Goal: Task Accomplishment & Management: Manage account settings

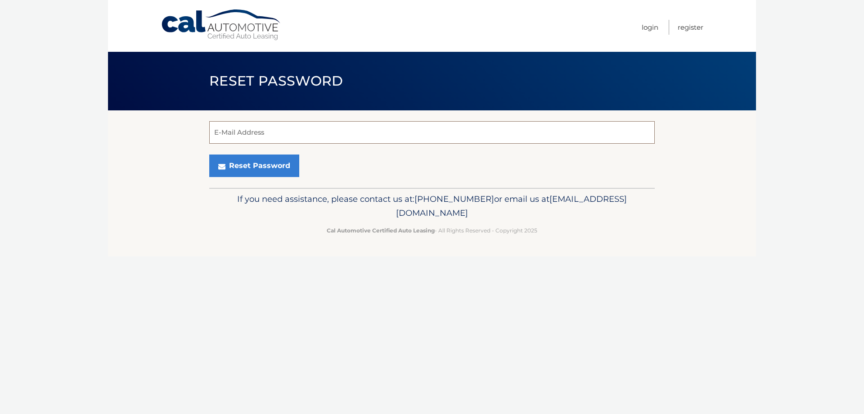
click at [279, 124] on input "E-Mail Address" at bounding box center [431, 132] width 445 height 22
type input "cuadrado.teresa@yahoo.es"
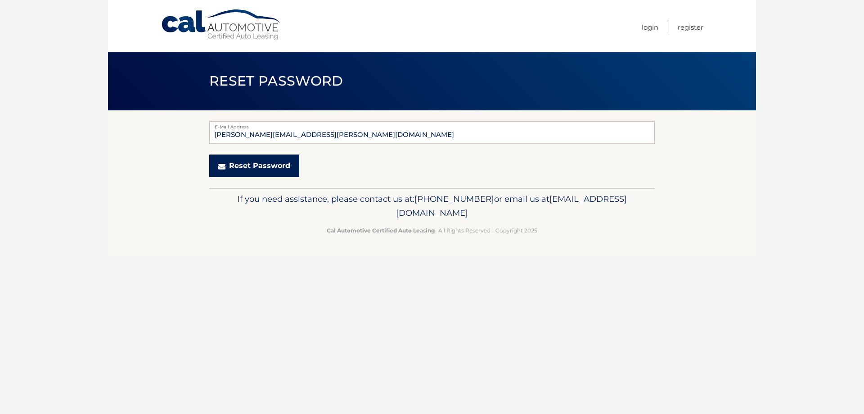
click at [256, 167] on button "Reset Password" at bounding box center [254, 165] width 90 height 22
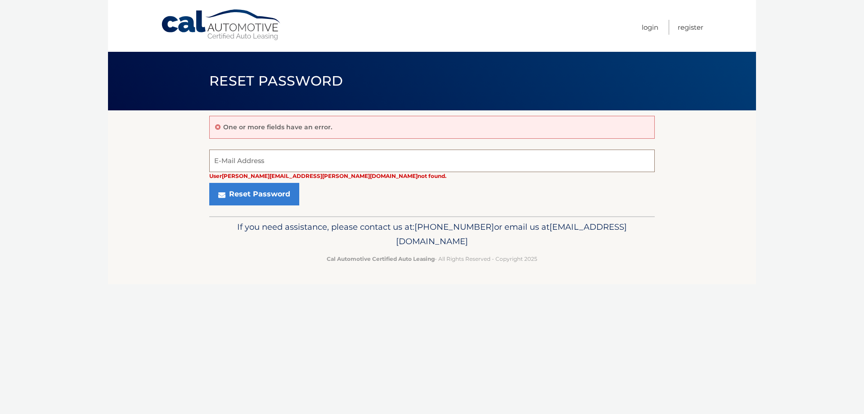
click at [327, 155] on input "E-Mail Address" at bounding box center [431, 160] width 445 height 22
type input "maylime1986@gmail.com"
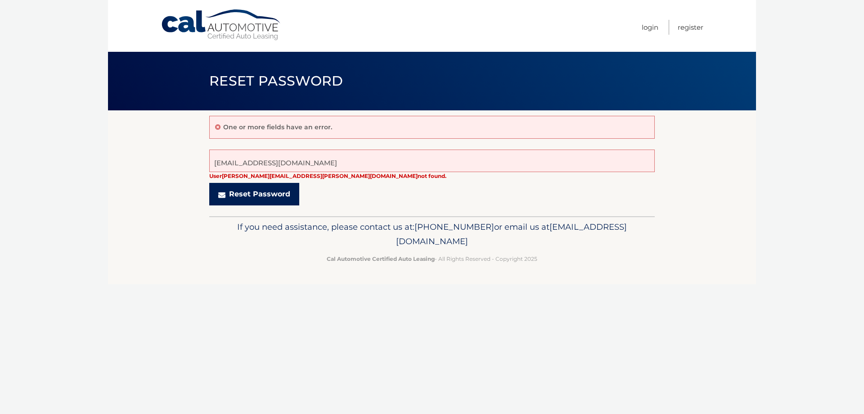
click at [257, 199] on button "Reset Password" at bounding box center [254, 194] width 90 height 22
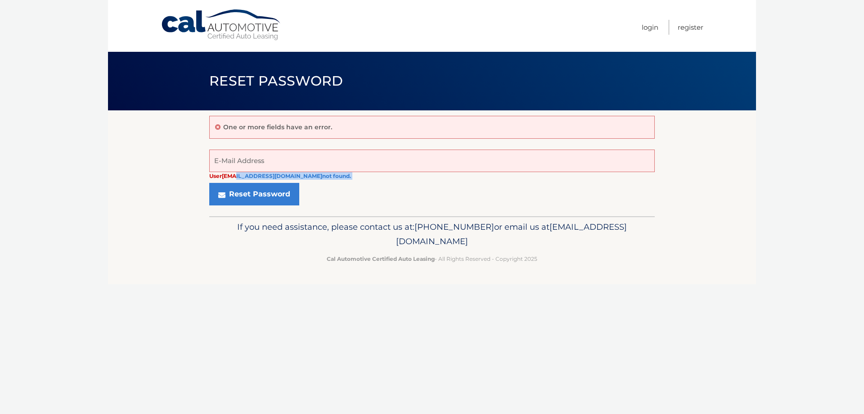
drag, startPoint x: 243, startPoint y: 174, endPoint x: 352, endPoint y: 174, distance: 109.3
click at [352, 174] on form "User maylime1986@gmail.com not found. E-Mail Address Reset Password" at bounding box center [431, 177] width 445 height 56
click at [366, 174] on form "User maylime1986@gmail.com not found. E-Mail Address Reset Password" at bounding box center [431, 177] width 445 height 56
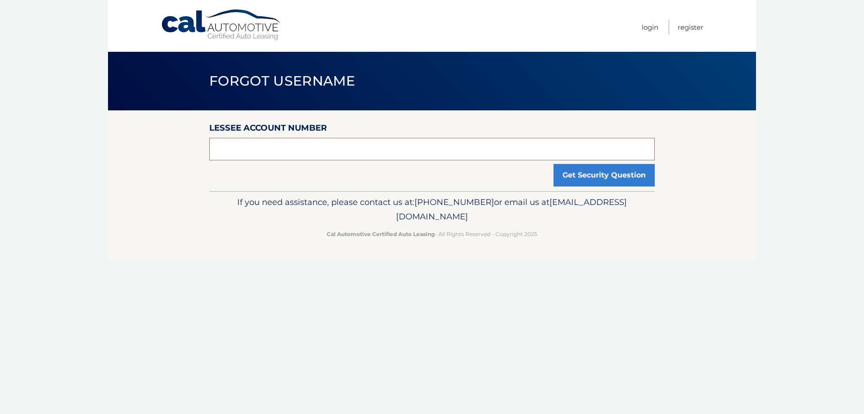
click at [256, 148] on input "text" at bounding box center [431, 149] width 445 height 22
click at [306, 146] on input "text" at bounding box center [431, 149] width 445 height 22
type input "44455985550"
click at [628, 176] on button "Get Security Question" at bounding box center [603, 175] width 101 height 22
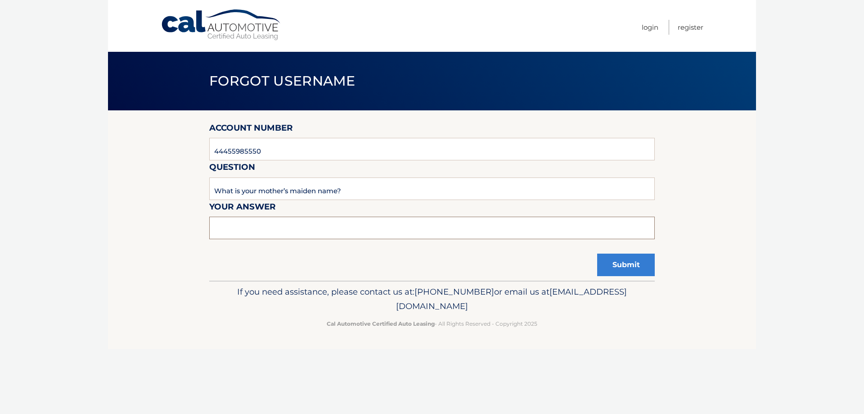
click at [363, 226] on input "text" at bounding box center [431, 227] width 445 height 22
type input "Cuadrado"
click at [619, 267] on button "Submit" at bounding box center [626, 264] width 58 height 22
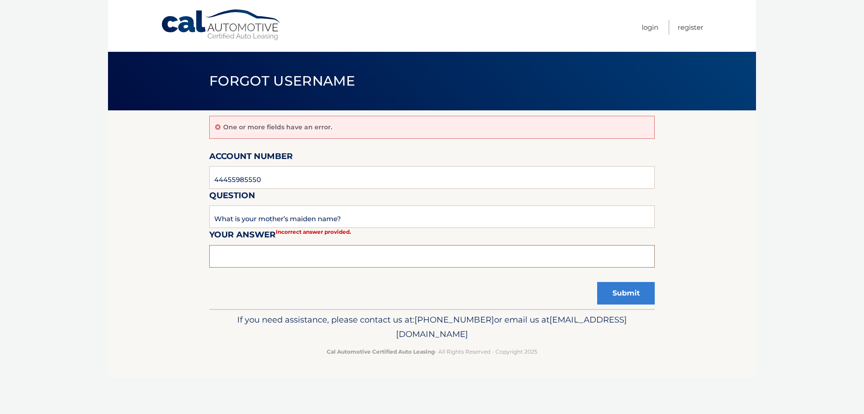
click at [316, 258] on input "text" at bounding box center [431, 256] width 445 height 22
click at [308, 252] on input "text" at bounding box center [431, 256] width 445 height 22
type input "Rueda"
click at [619, 294] on button "Submit" at bounding box center [626, 293] width 58 height 22
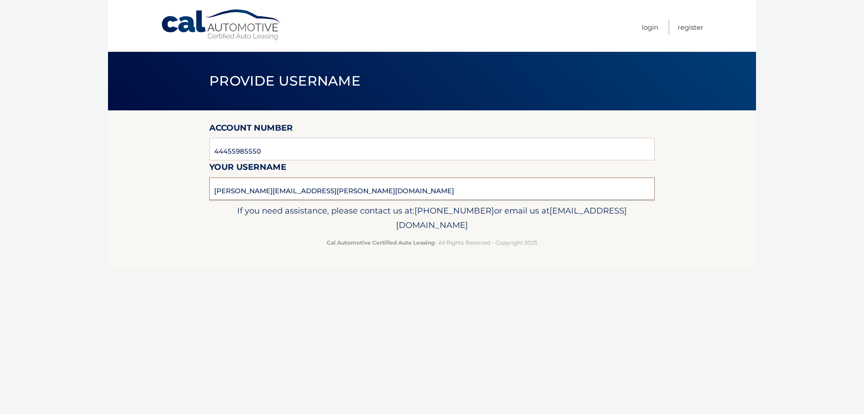
drag, startPoint x: 324, startPoint y: 194, endPoint x: 64, endPoint y: 194, distance: 260.1
click at [64, 194] on body "Cal Automotive Menu Login Register Provide Username ×" at bounding box center [432, 207] width 864 height 414
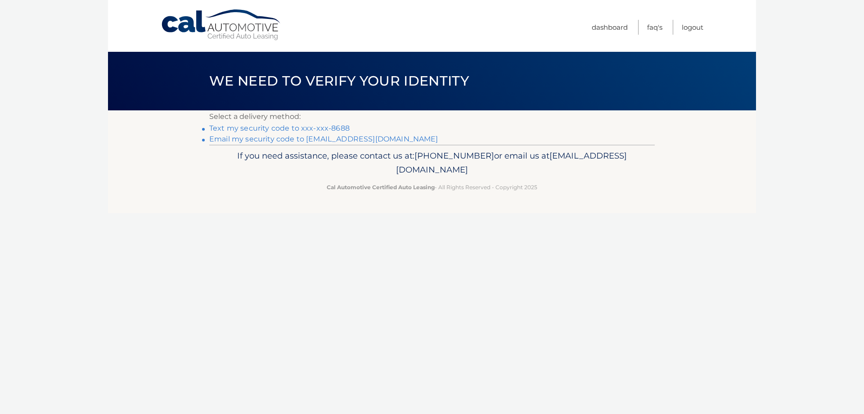
click at [334, 128] on link "Text my security code to xxx-xxx-8688" at bounding box center [279, 128] width 140 height 9
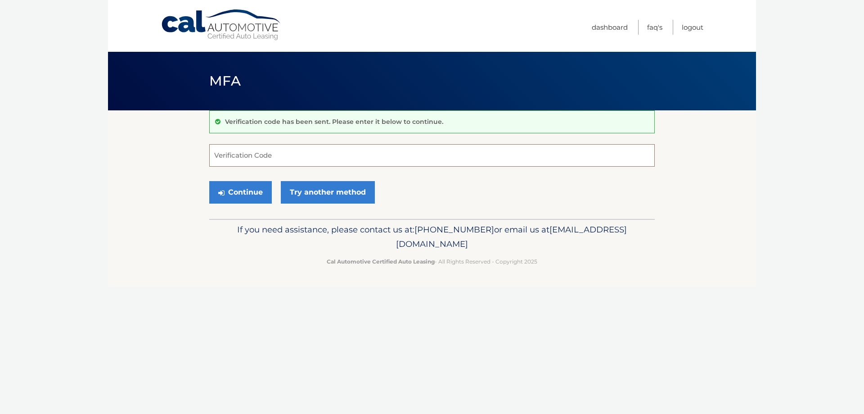
click at [301, 149] on input "Verification Code" at bounding box center [431, 155] width 445 height 22
click at [372, 148] on input "Verification Code" at bounding box center [431, 155] width 445 height 22
type input "812172"
click at [243, 192] on button "Continue" at bounding box center [240, 192] width 63 height 22
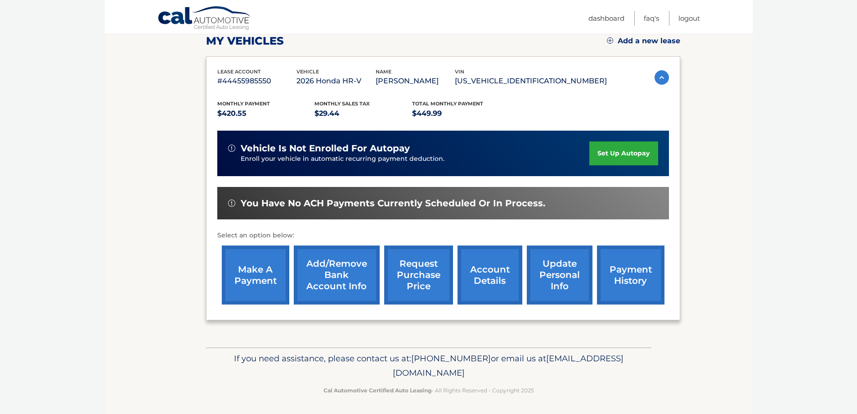
scroll to position [132, 0]
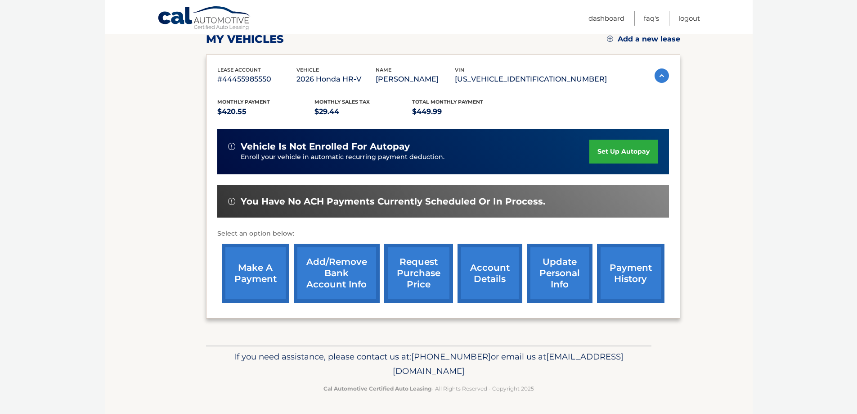
click at [249, 282] on link "make a payment" at bounding box center [255, 272] width 67 height 59
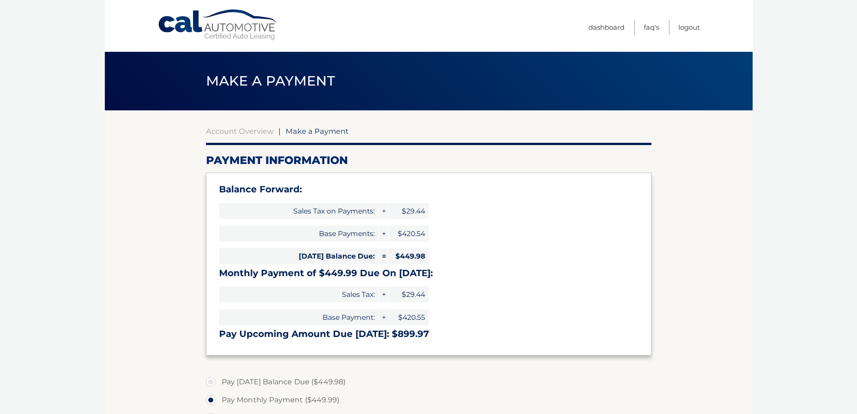
select select "Mjk4YTU0NDctNjE5Zi00NWUyLTllYjctMzY0N2Q0OGEwODEx"
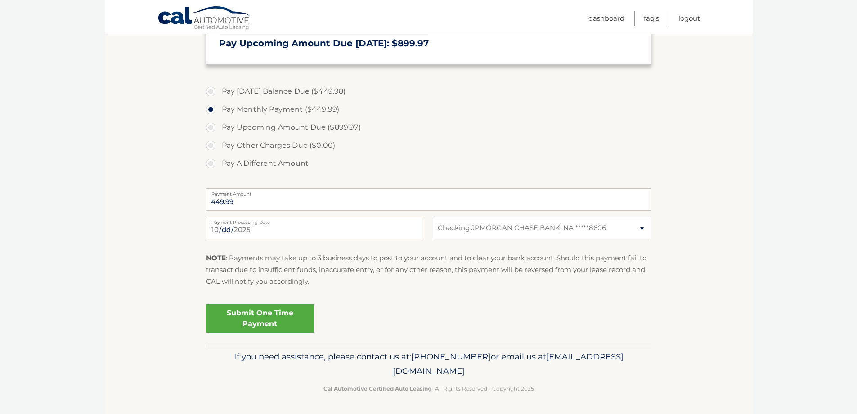
click at [269, 319] on link "Submit One Time Payment" at bounding box center [260, 318] width 108 height 29
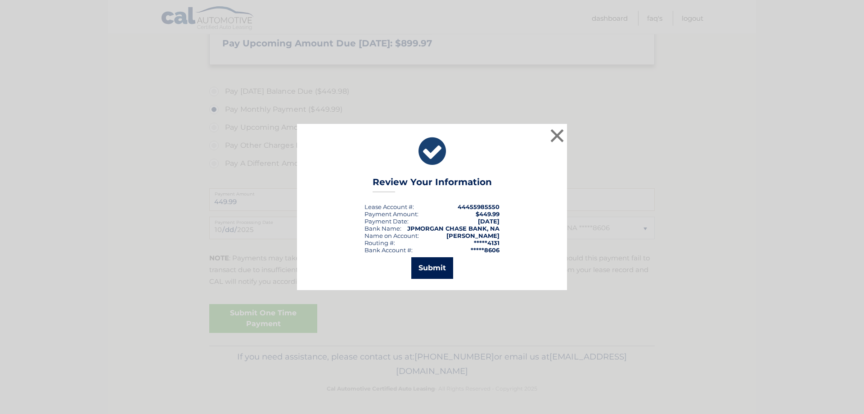
click at [429, 268] on button "Submit" at bounding box center [432, 268] width 42 height 22
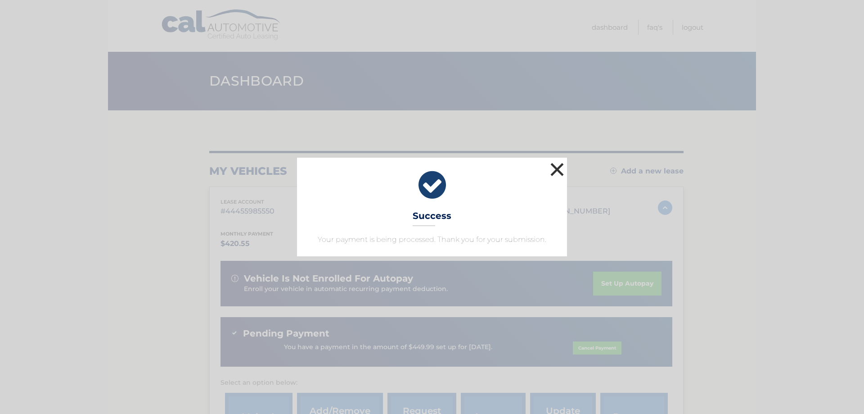
click at [559, 170] on button "×" at bounding box center [557, 169] width 18 height 18
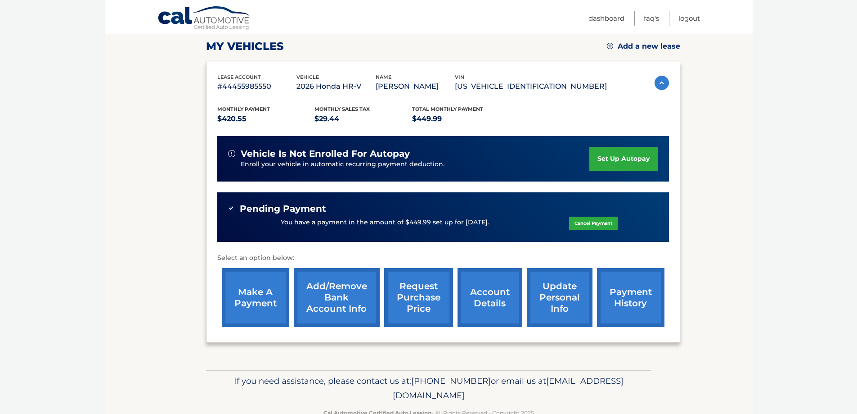
scroll to position [149, 0]
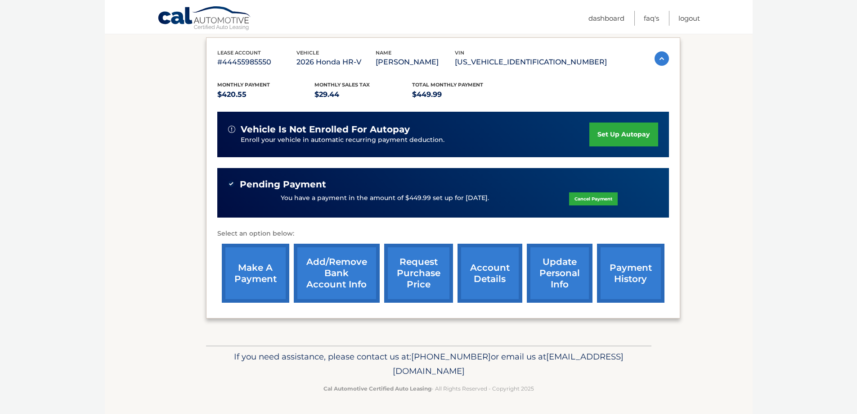
click at [555, 272] on link "update personal info" at bounding box center [560, 272] width 66 height 59
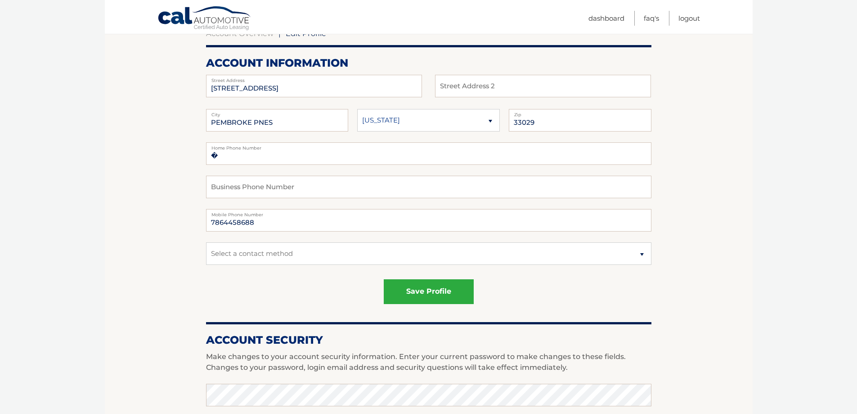
scroll to position [459, 0]
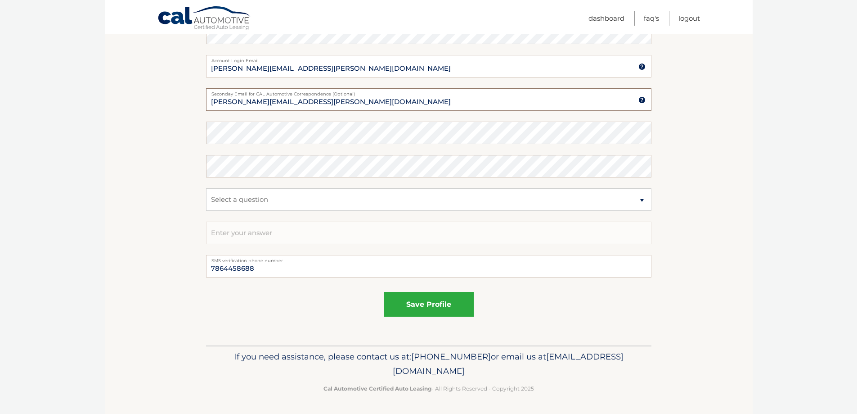
click at [293, 99] on input "cuadrado.teresa@yahooo.es" at bounding box center [428, 99] width 445 height 22
click at [294, 69] on input "cuadrado.teresa@yahooo.es" at bounding box center [428, 66] width 445 height 22
type input "cuadrado.teresa@yahoo.es"
click at [296, 98] on input "cuadrado.teresa@yahooo.es" at bounding box center [428, 99] width 445 height 22
type input "[PERSON_NAME][EMAIL_ADDRESS][PERSON_NAME][DOMAIN_NAME]"
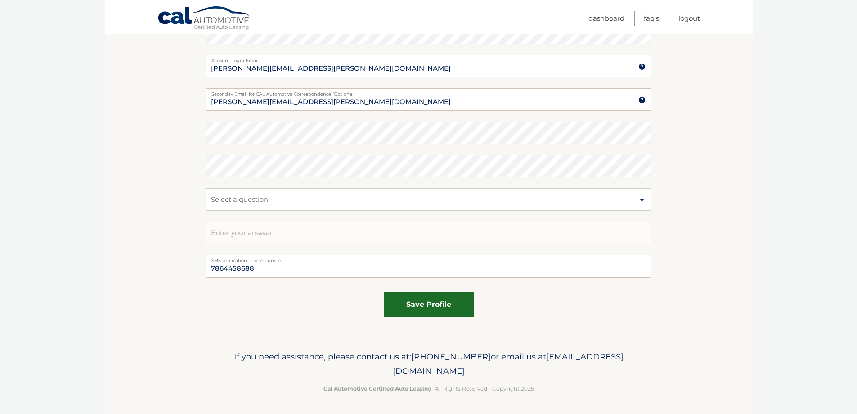
click at [426, 296] on button "save profile" at bounding box center [429, 304] width 90 height 25
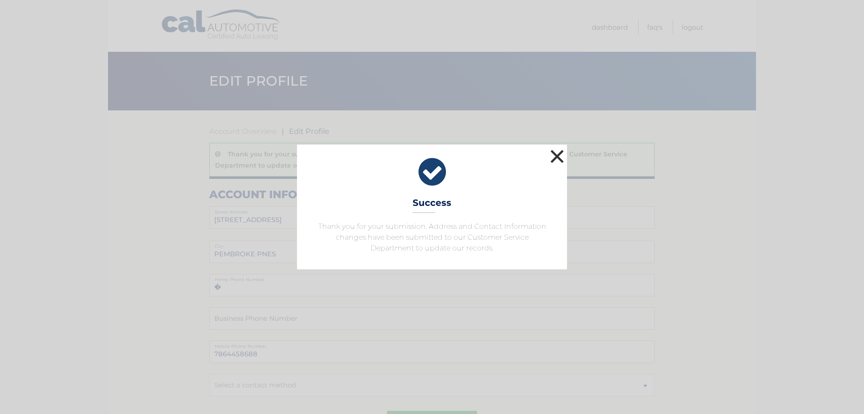
click at [559, 154] on button "×" at bounding box center [557, 156] width 18 height 18
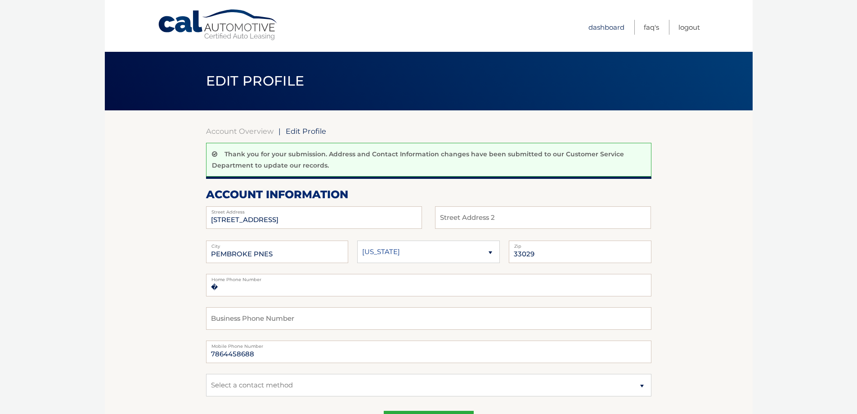
click at [611, 28] on link "Dashboard" at bounding box center [607, 27] width 36 height 15
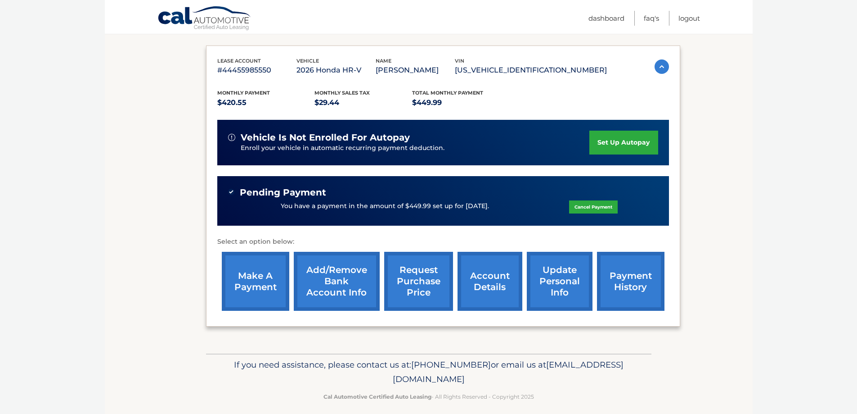
scroll to position [149, 0]
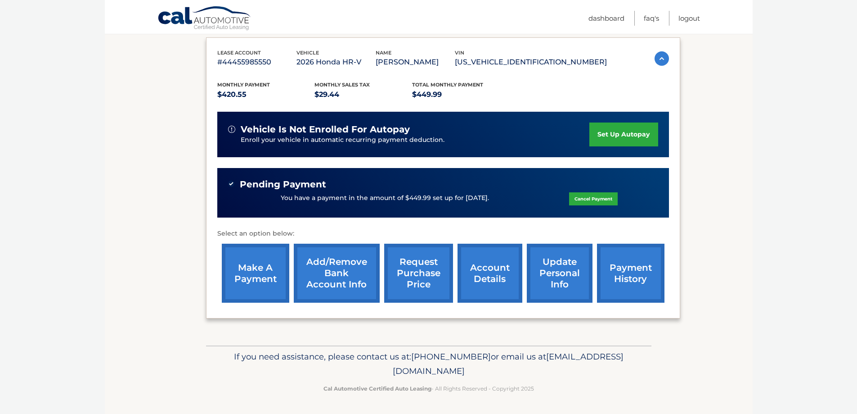
click at [483, 275] on link "account details" at bounding box center [490, 272] width 65 height 59
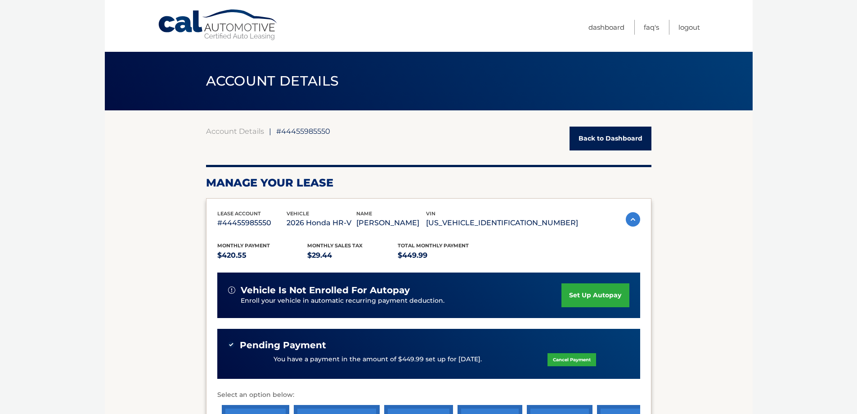
scroll to position [362, 0]
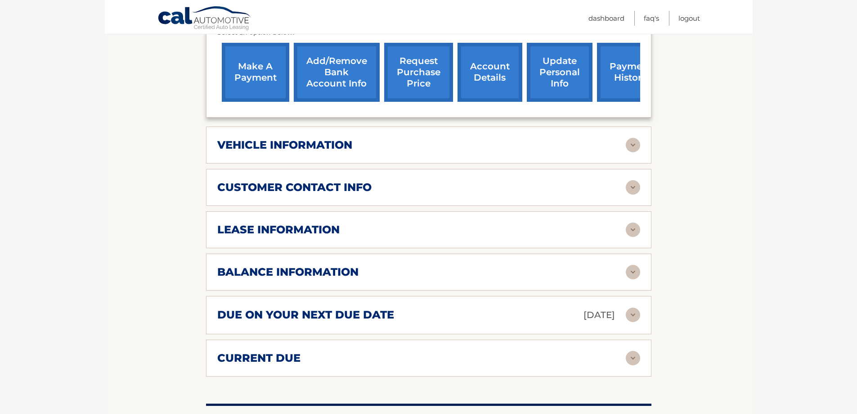
click at [411, 232] on div "lease information" at bounding box center [421, 229] width 409 height 13
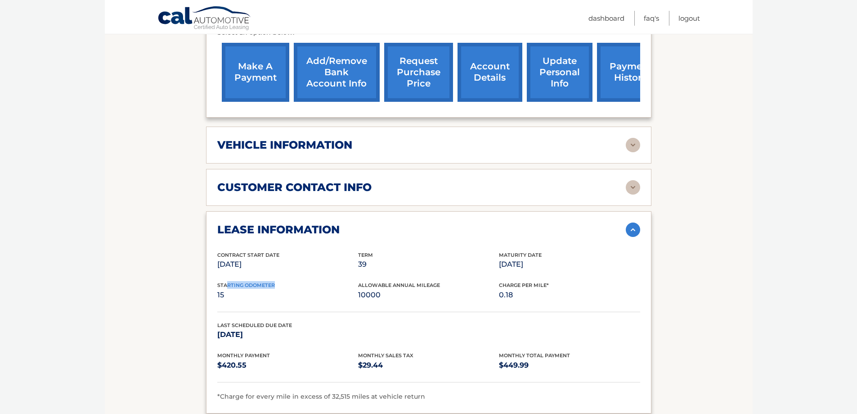
drag, startPoint x: 228, startPoint y: 283, endPoint x: 294, endPoint y: 283, distance: 66.1
click at [294, 283] on div "Starting Odometer 15" at bounding box center [287, 291] width 141 height 20
drag, startPoint x: 857, startPoint y: 180, endPoint x: 857, endPoint y: 202, distance: 22.1
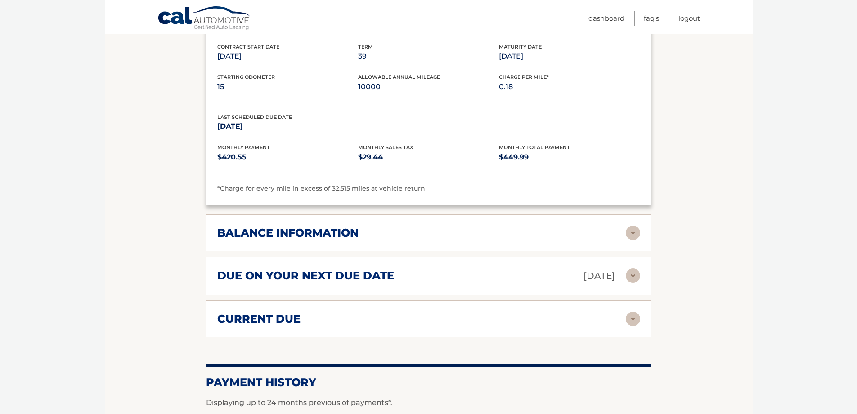
scroll to position [568, 0]
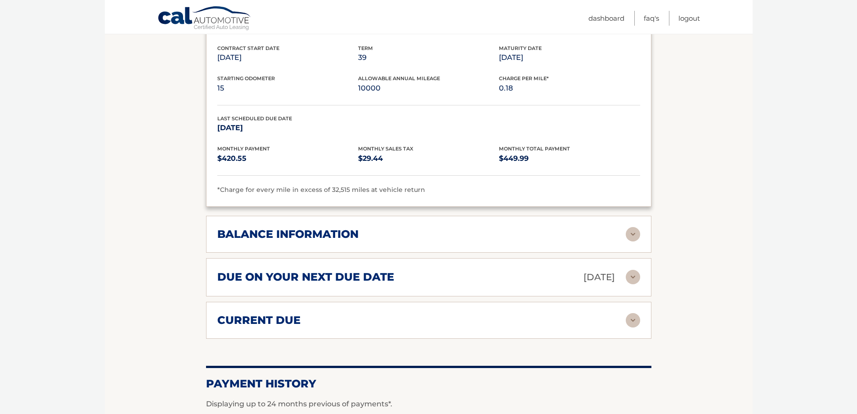
click at [615, 230] on div "balance information" at bounding box center [421, 233] width 409 height 13
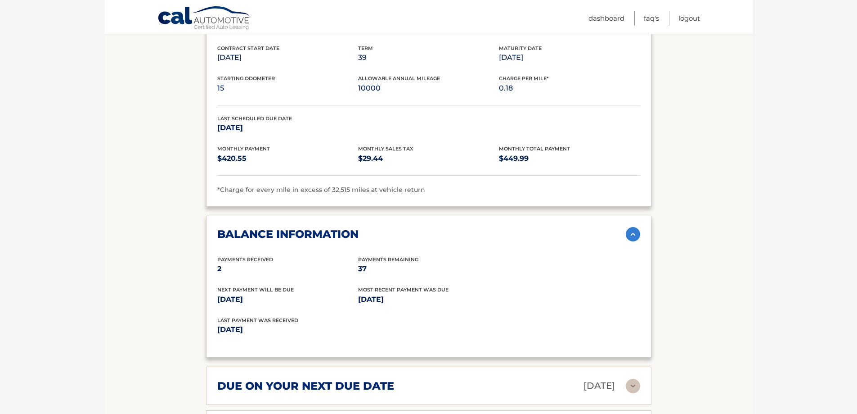
drag, startPoint x: 231, startPoint y: 267, endPoint x: 252, endPoint y: 270, distance: 21.3
click at [234, 268] on div "balance information Payments Received 2 Payments Remaining 37 Next Payment will…" at bounding box center [428, 287] width 445 height 142
drag, startPoint x: 358, startPoint y: 270, endPoint x: 379, endPoint y: 271, distance: 20.7
click at [379, 271] on p "37" at bounding box center [428, 268] width 141 height 13
click at [474, 289] on div "Most Recent Payment Was Due Oct 01, 2025" at bounding box center [428, 295] width 141 height 20
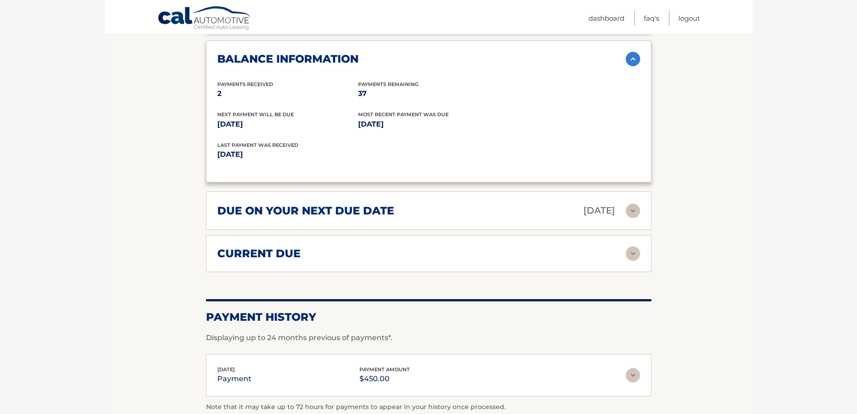
scroll to position [746, 0]
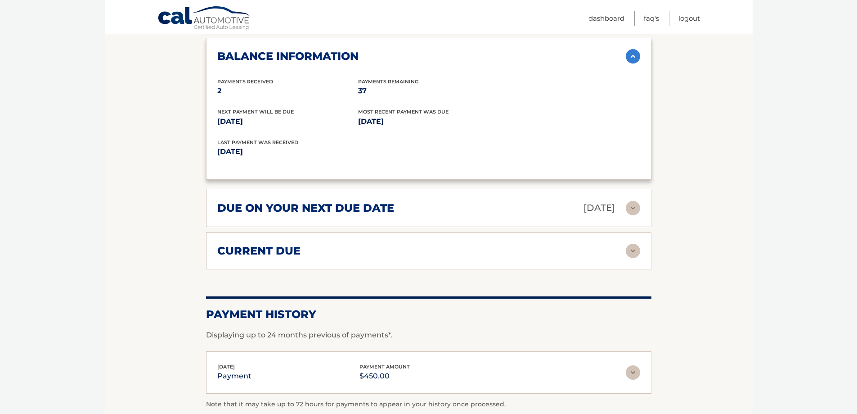
click at [634, 210] on img at bounding box center [633, 208] width 14 height 14
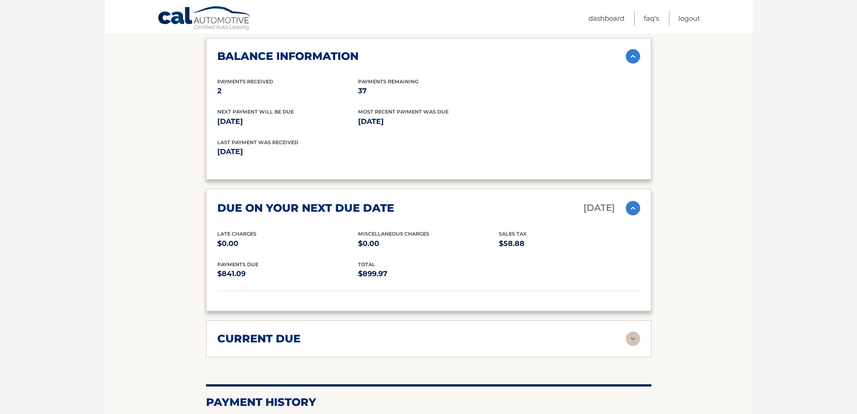
click at [634, 339] on img at bounding box center [633, 338] width 14 height 14
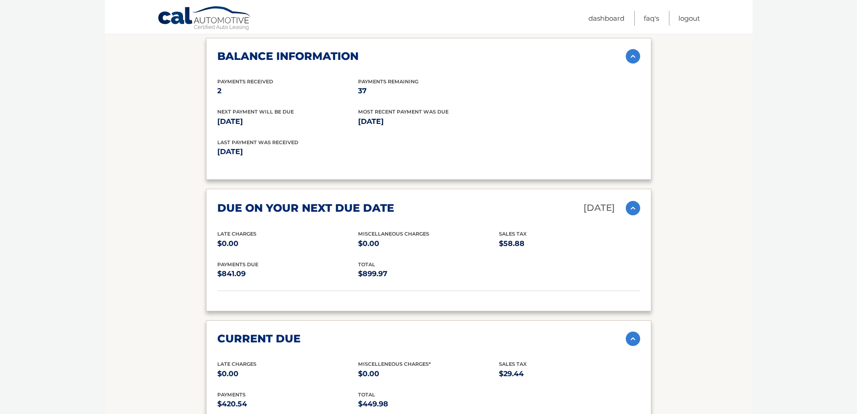
scroll to position [1017, 0]
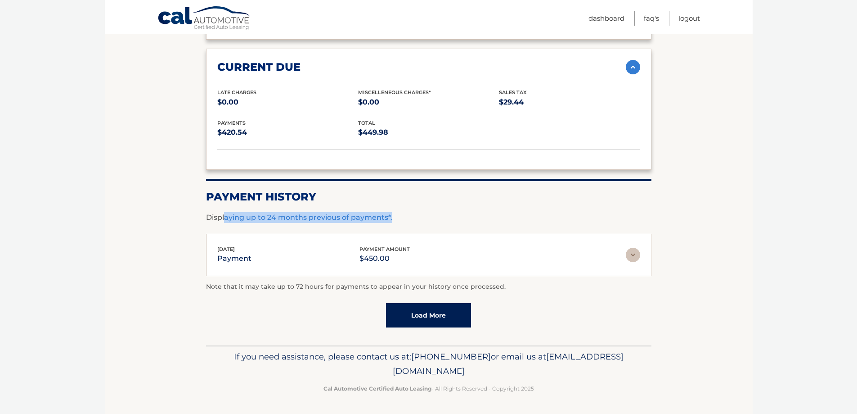
drag, startPoint x: 231, startPoint y: 220, endPoint x: 501, endPoint y: 220, distance: 270.0
click at [501, 220] on p "Displaying up to 24 months previous of payments*." at bounding box center [428, 217] width 445 height 11
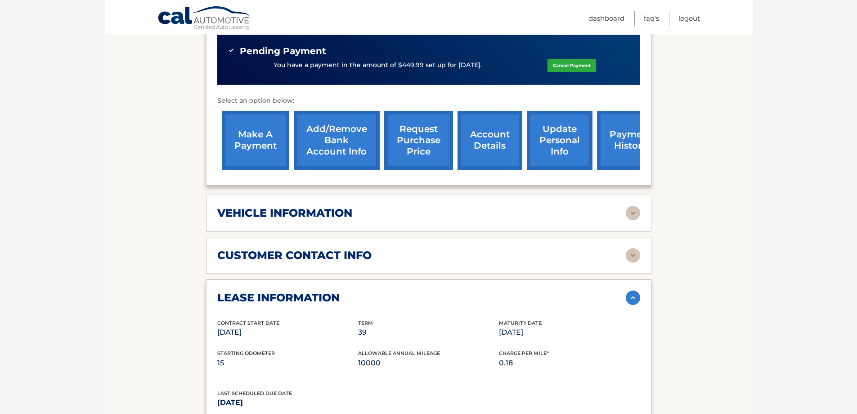
scroll to position [0, 0]
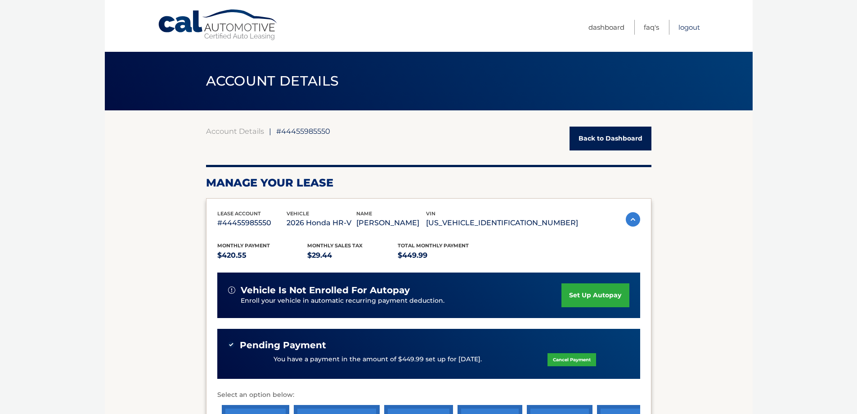
click at [687, 28] on link "Logout" at bounding box center [690, 27] width 22 height 15
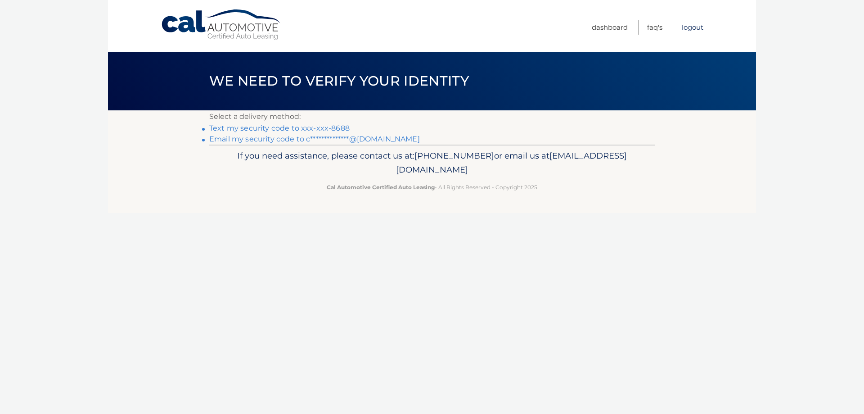
click at [687, 27] on link "Logout" at bounding box center [693, 27] width 22 height 15
click at [281, 125] on link "Text my security code to xxx-xxx-8688" at bounding box center [279, 128] width 140 height 9
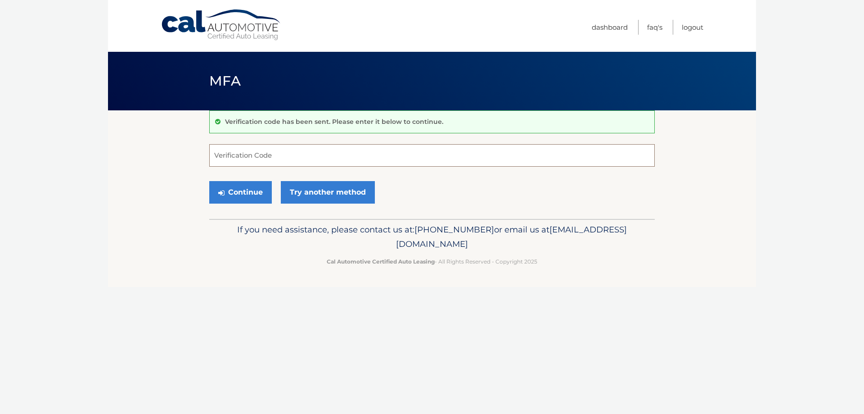
click at [276, 158] on input "Verification Code" at bounding box center [431, 155] width 445 height 22
type input "129299"
click at [229, 191] on button "Continue" at bounding box center [240, 192] width 63 height 22
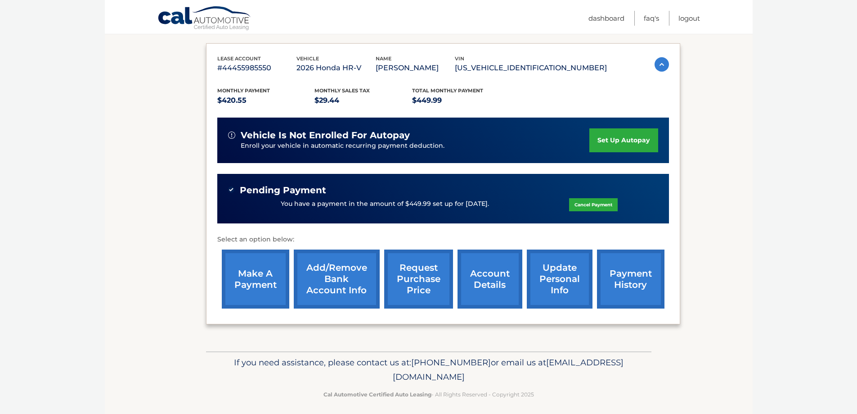
scroll to position [149, 0]
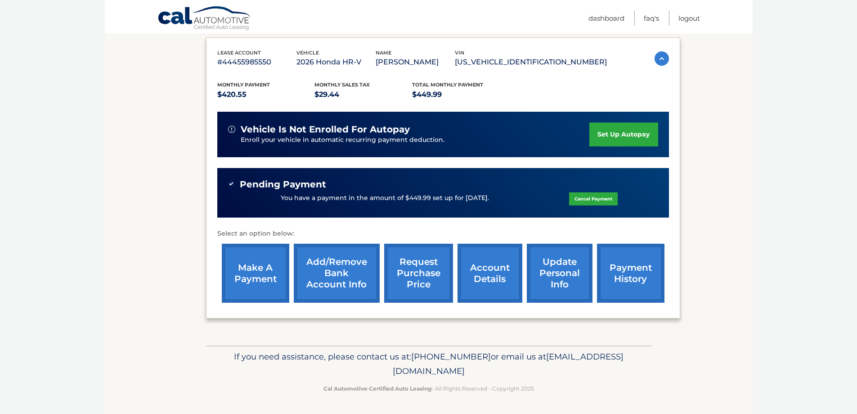
click at [486, 277] on link "account details" at bounding box center [490, 272] width 65 height 59
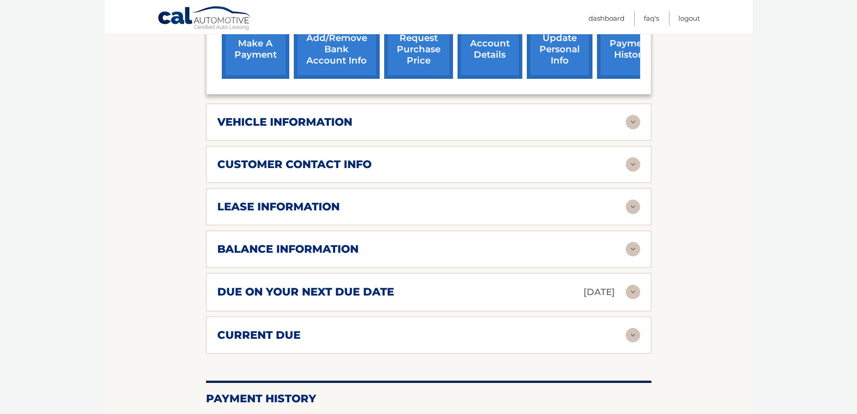
scroll to position [387, 0]
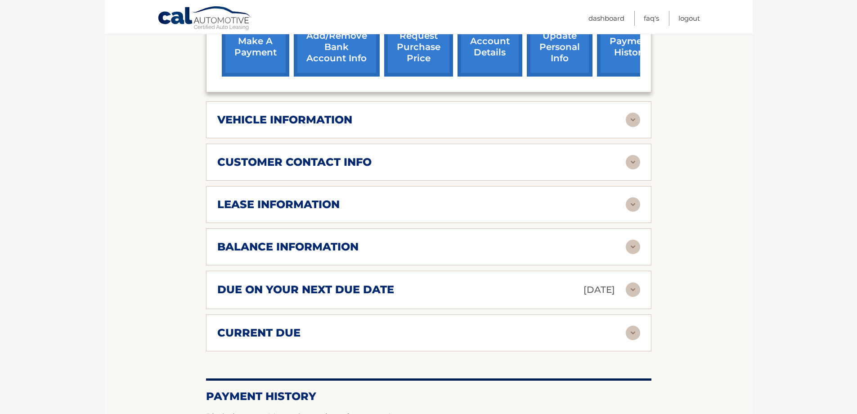
click at [630, 204] on img at bounding box center [633, 204] width 14 height 14
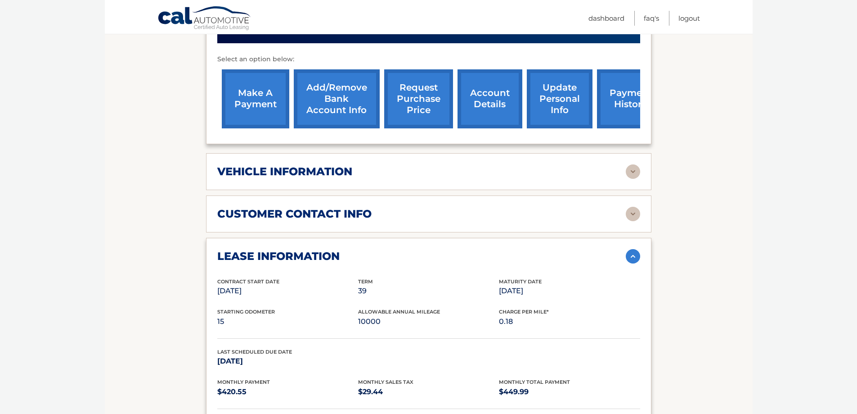
scroll to position [0, 0]
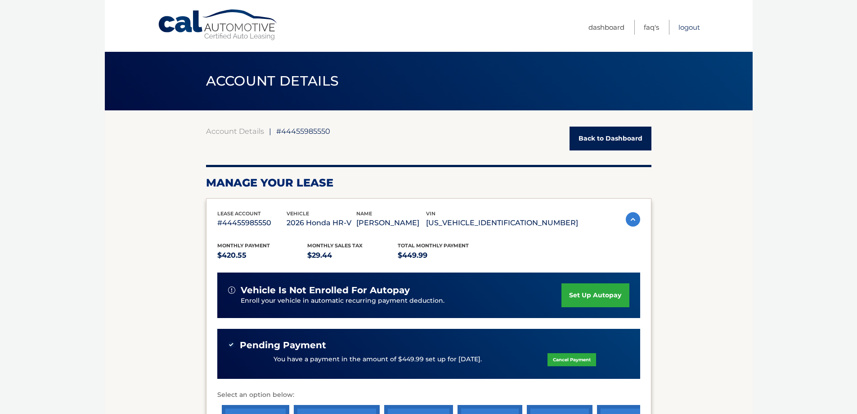
click at [691, 24] on link "Logout" at bounding box center [690, 27] width 22 height 15
